Goal: Information Seeking & Learning: Stay updated

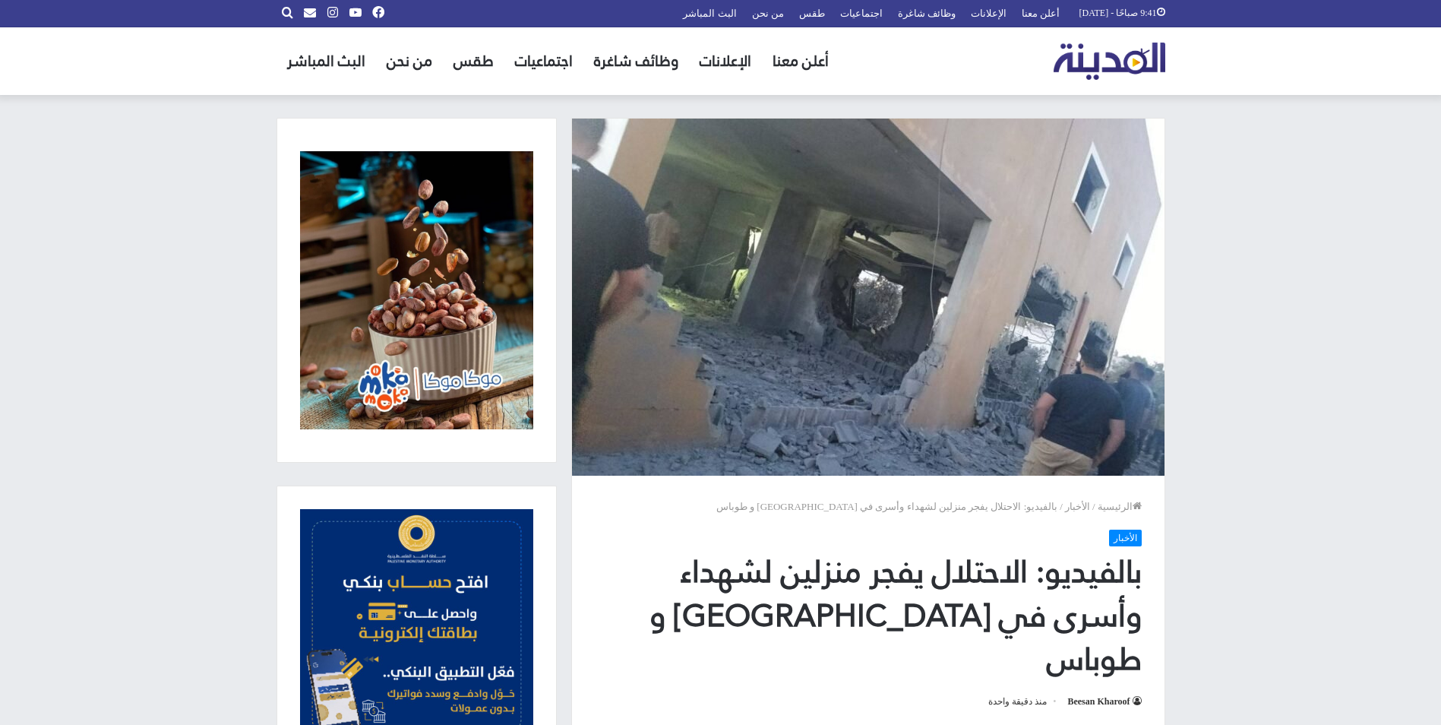
click at [1121, 75] on img "القائمة الرئيسية" at bounding box center [1110, 61] width 112 height 37
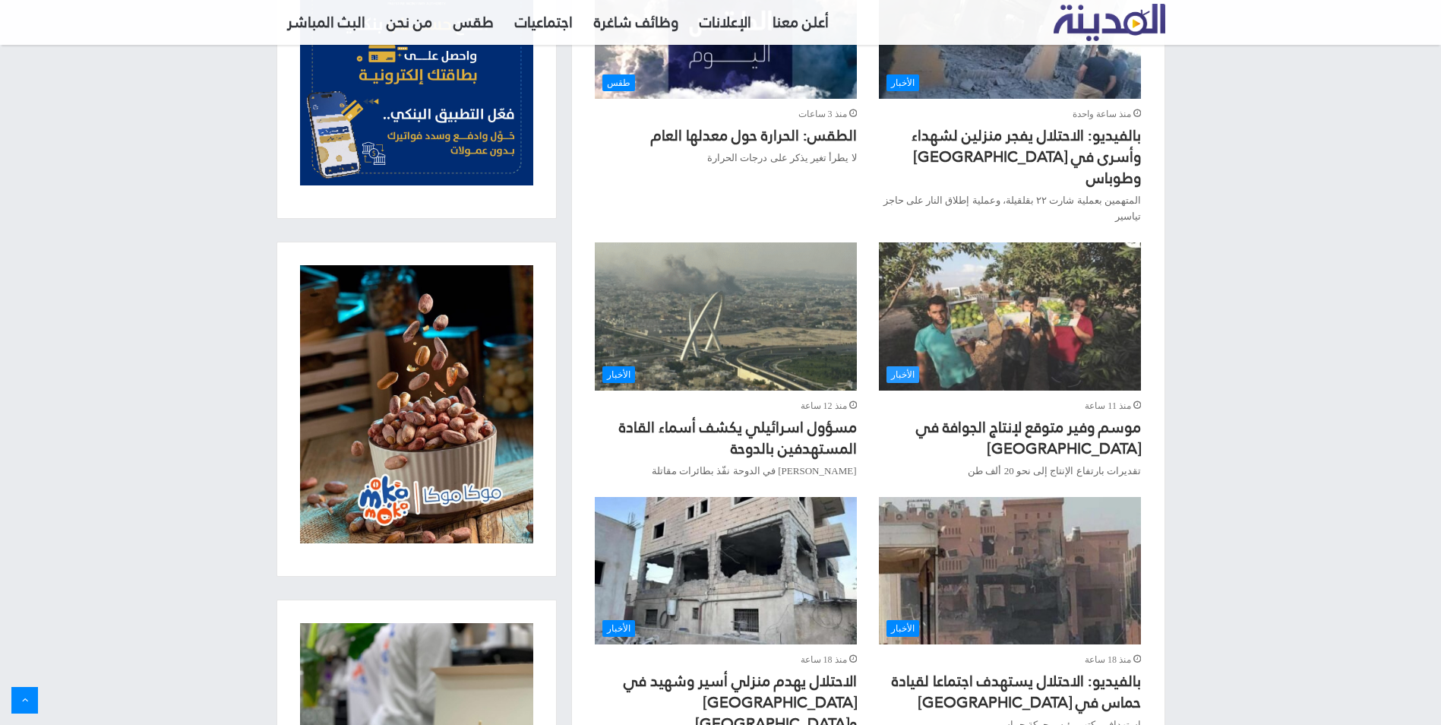
scroll to position [684, 0]
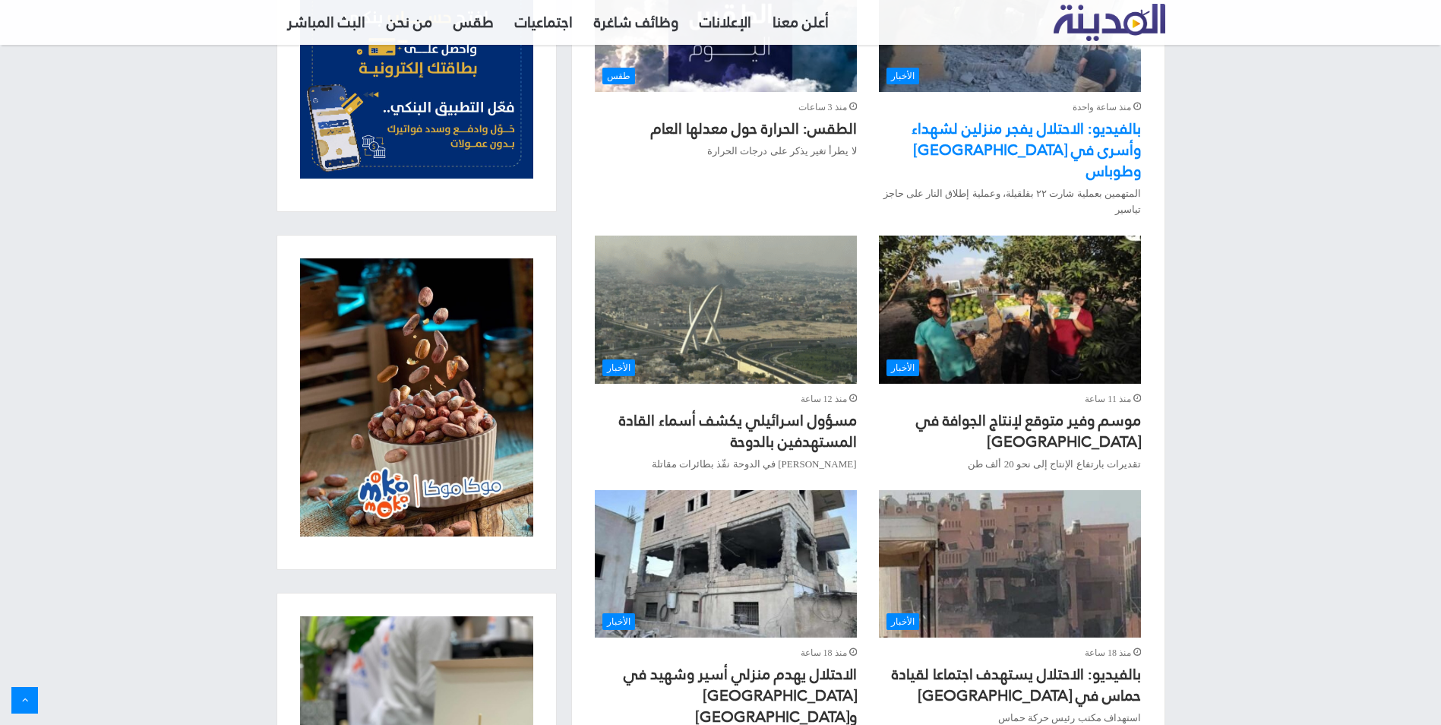
click at [1007, 147] on link "بالفيديو: الاحتلال يفجر منزلين لشهداء وأسرى في [GEOGRAPHIC_DATA] وطوباس" at bounding box center [1026, 149] width 229 height 71
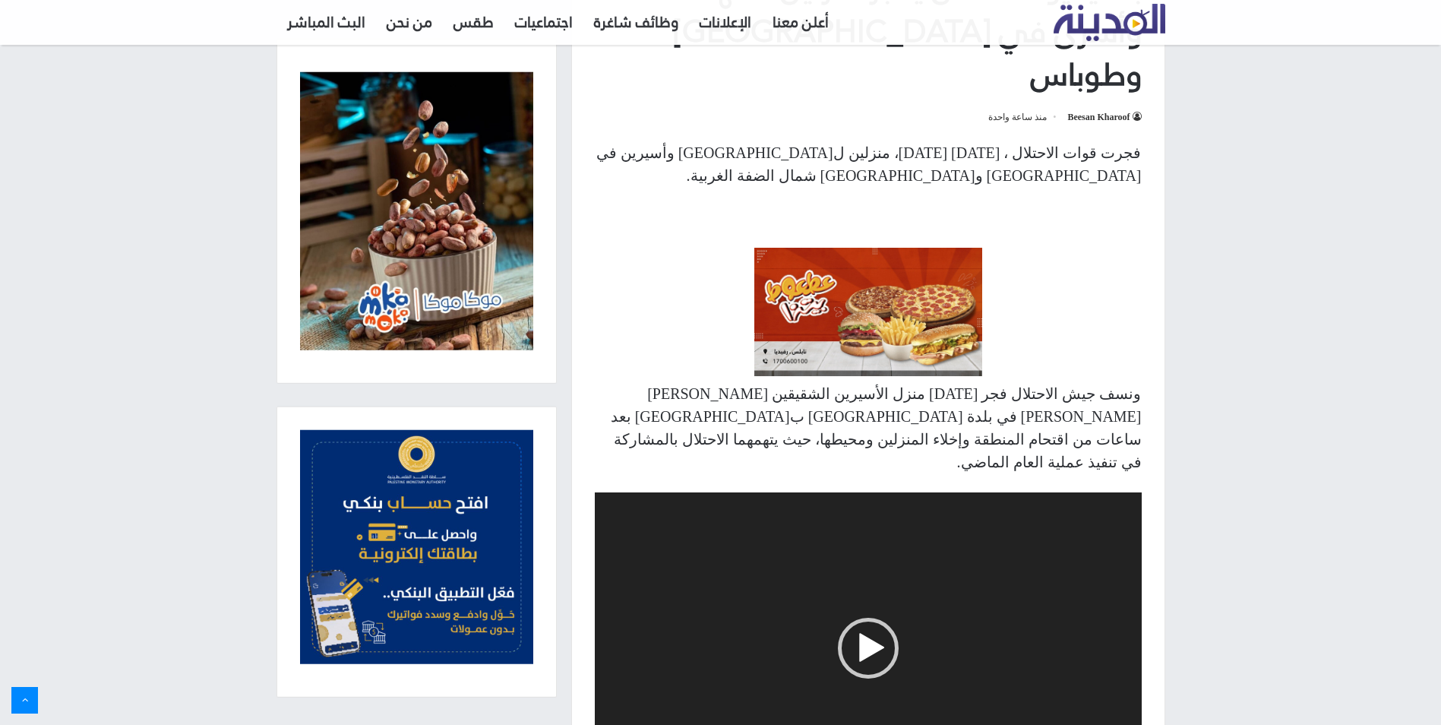
scroll to position [608, 0]
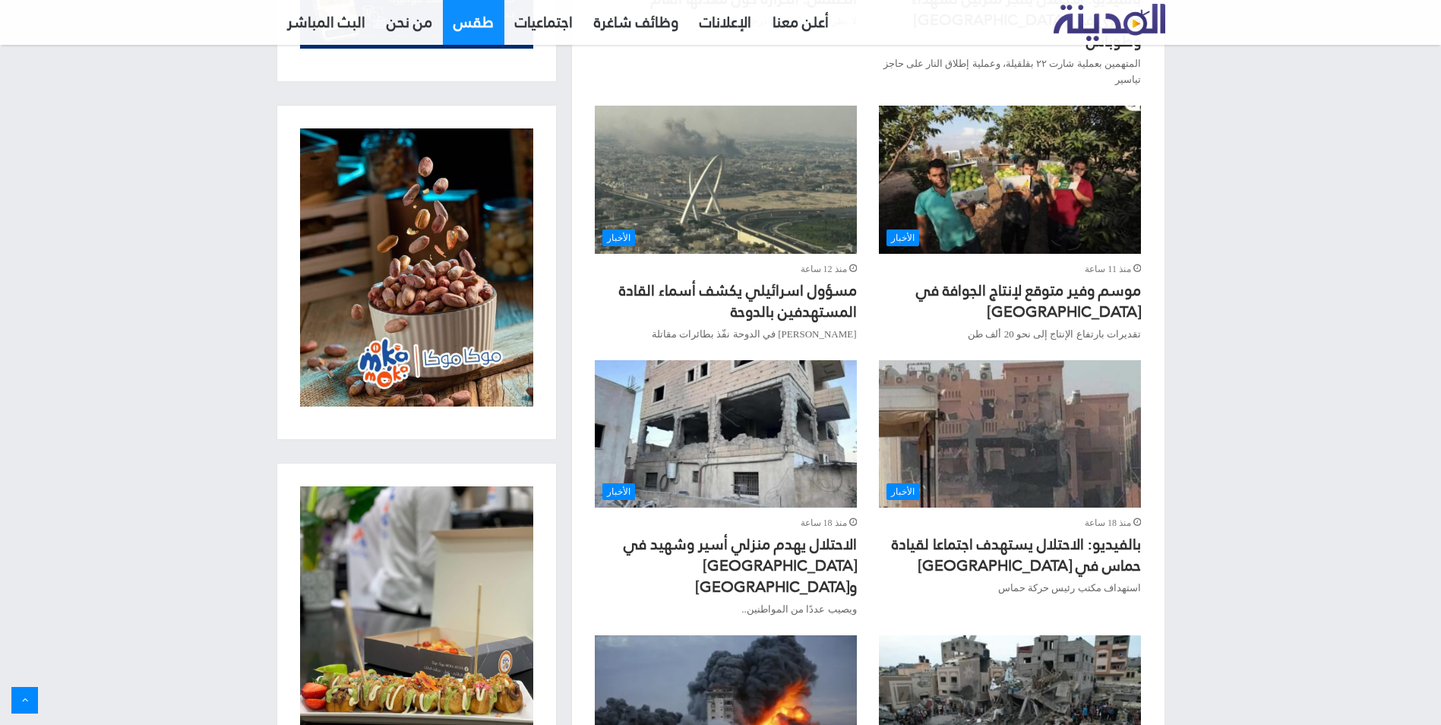
scroll to position [759, 0]
